Goal: Task Accomplishment & Management: Manage account settings

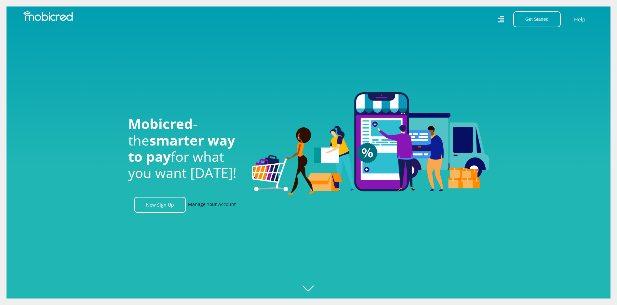
click at [200, 205] on link "Manage Your Account" at bounding box center [212, 205] width 48 height 16
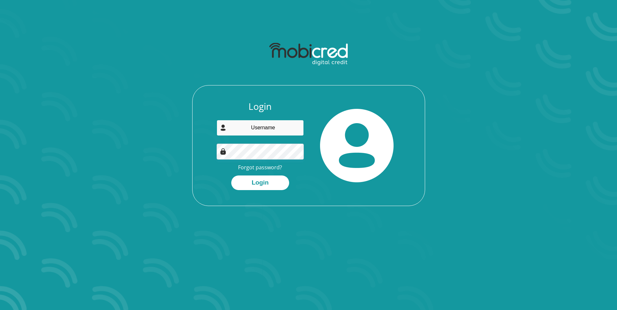
click at [258, 126] on input "email" at bounding box center [260, 128] width 87 height 16
type input "iggieqabang97@gmail.com"
click at [231, 176] on button "Login" at bounding box center [260, 183] width 58 height 15
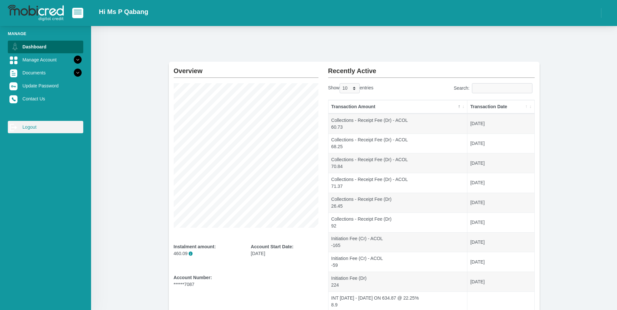
click at [27, 128] on link "log out Logout" at bounding box center [45, 127] width 75 height 12
